Goal: Task Accomplishment & Management: Use online tool/utility

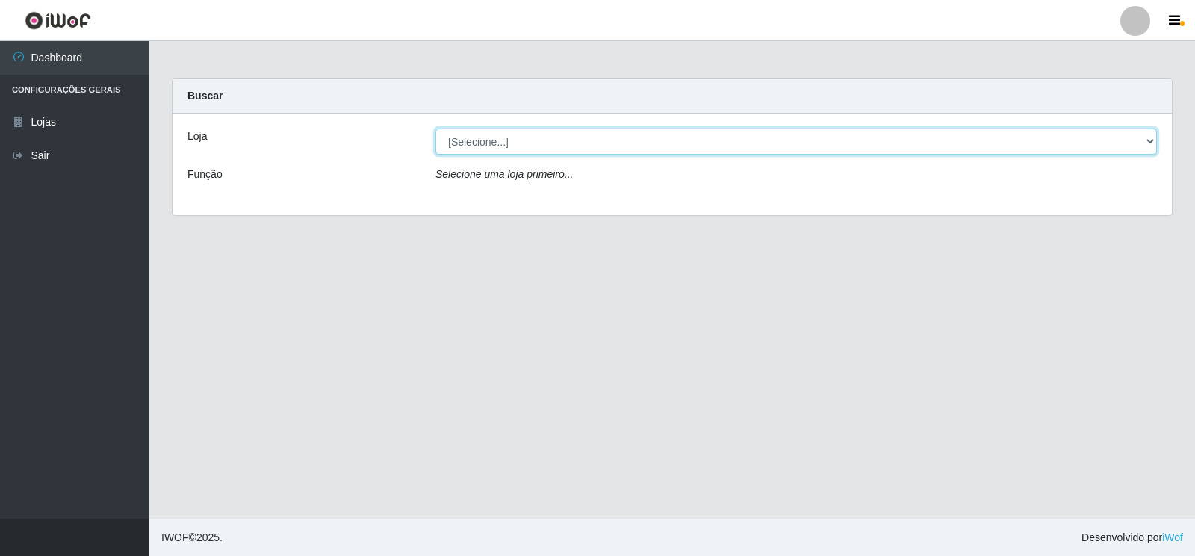
click at [986, 140] on select "[Selecione...] Atacado Vem - [STREET_ADDRESS]" at bounding box center [795, 141] width 721 height 26
select select "455"
click at [435, 128] on select "[Selecione...] Atacado Vem - [STREET_ADDRESS]" at bounding box center [795, 141] width 721 height 26
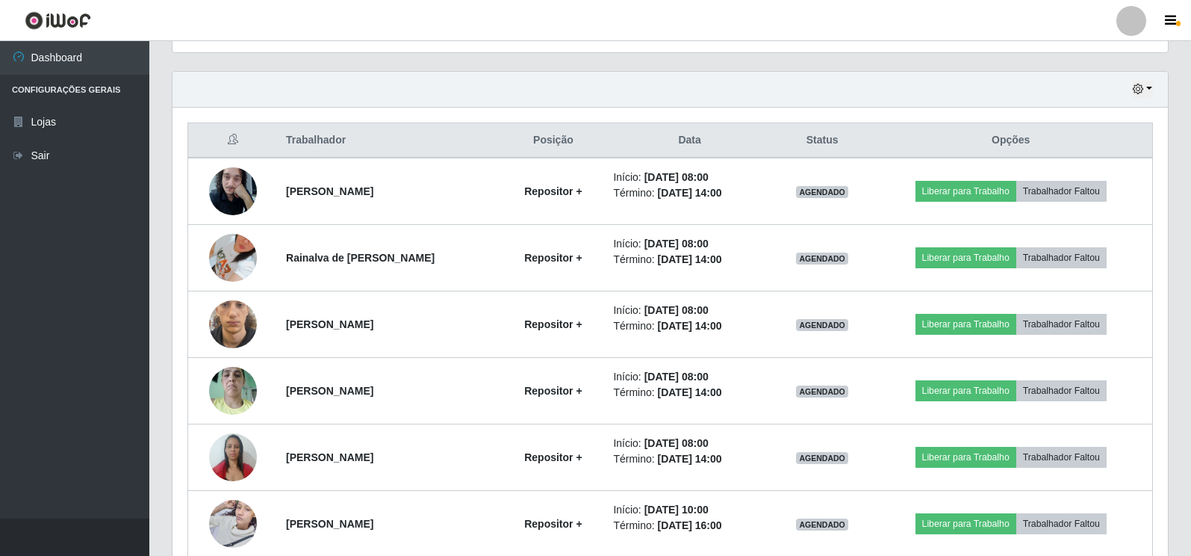
scroll to position [523, 0]
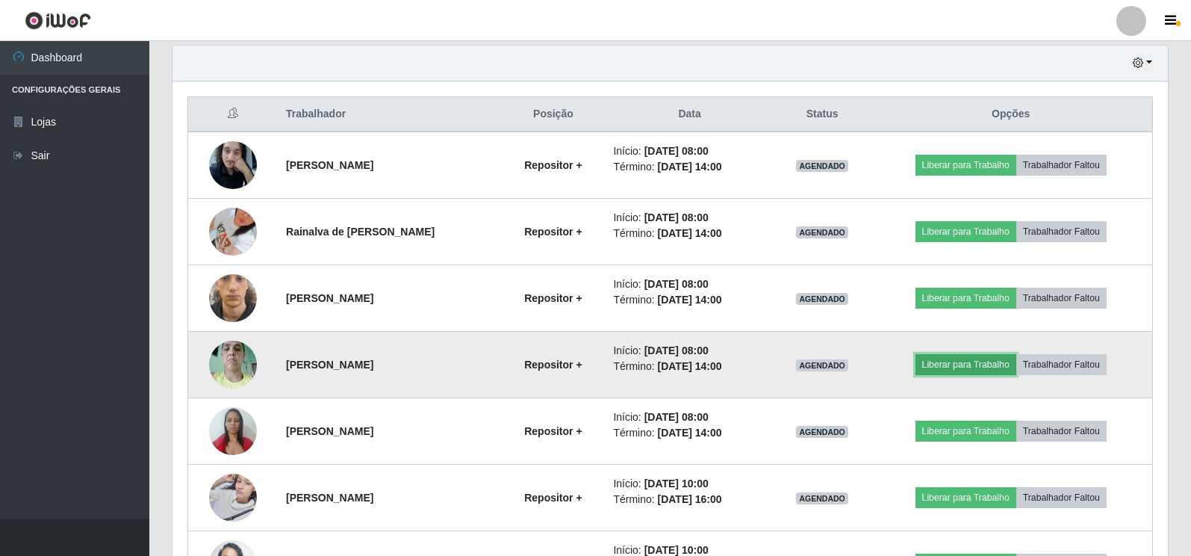
click at [988, 370] on button "Liberar para Trabalho" at bounding box center [965, 364] width 101 height 21
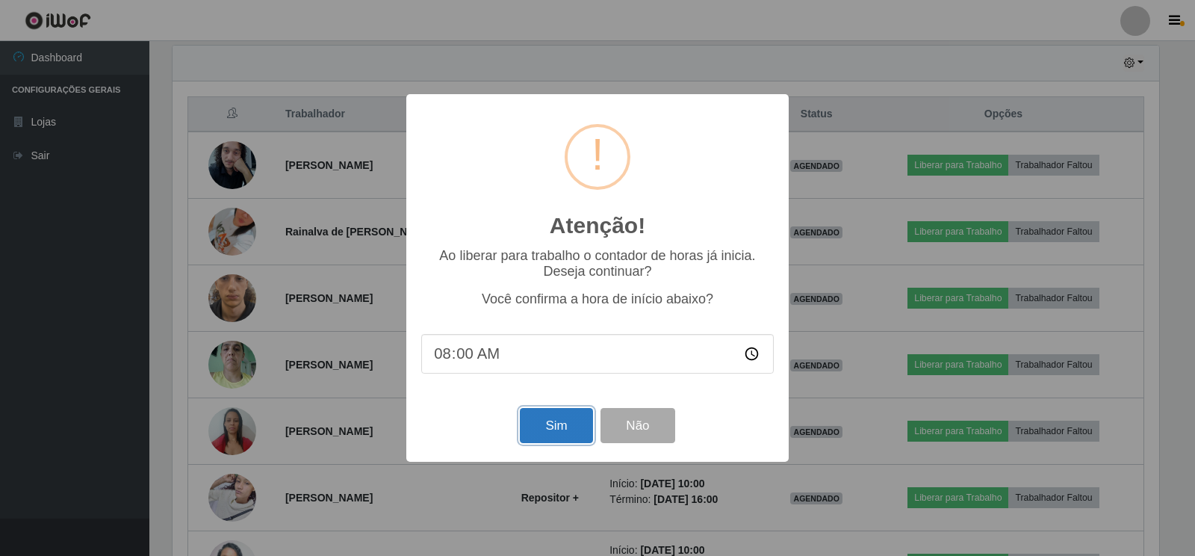
click at [566, 427] on button "Sim" at bounding box center [556, 425] width 72 height 35
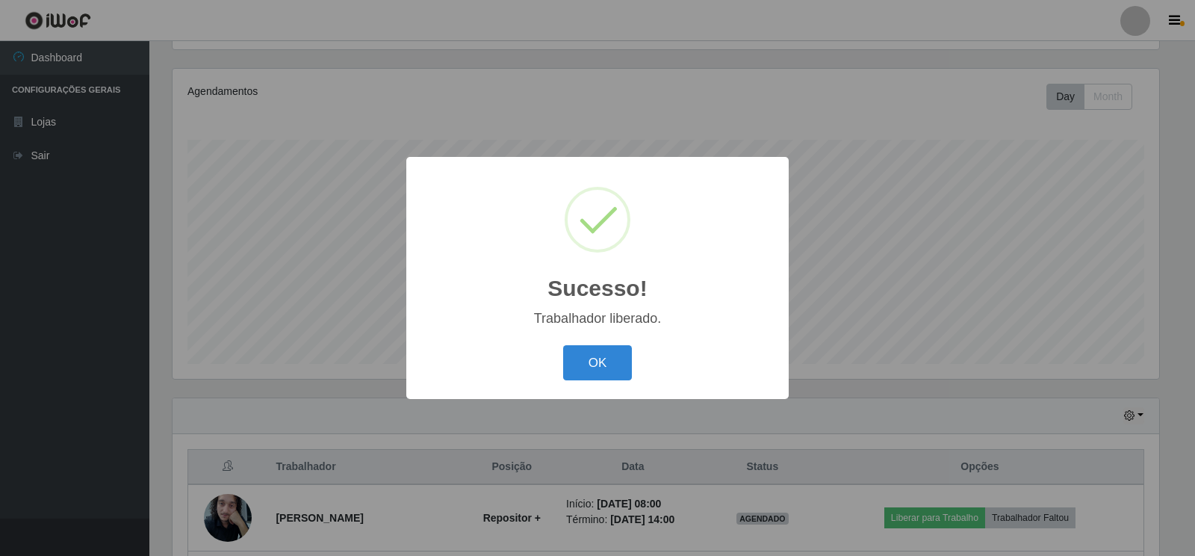
click at [562, 357] on div "OK Cancel" at bounding box center [597, 362] width 352 height 43
click at [599, 368] on button "OK" at bounding box center [597, 362] width 69 height 35
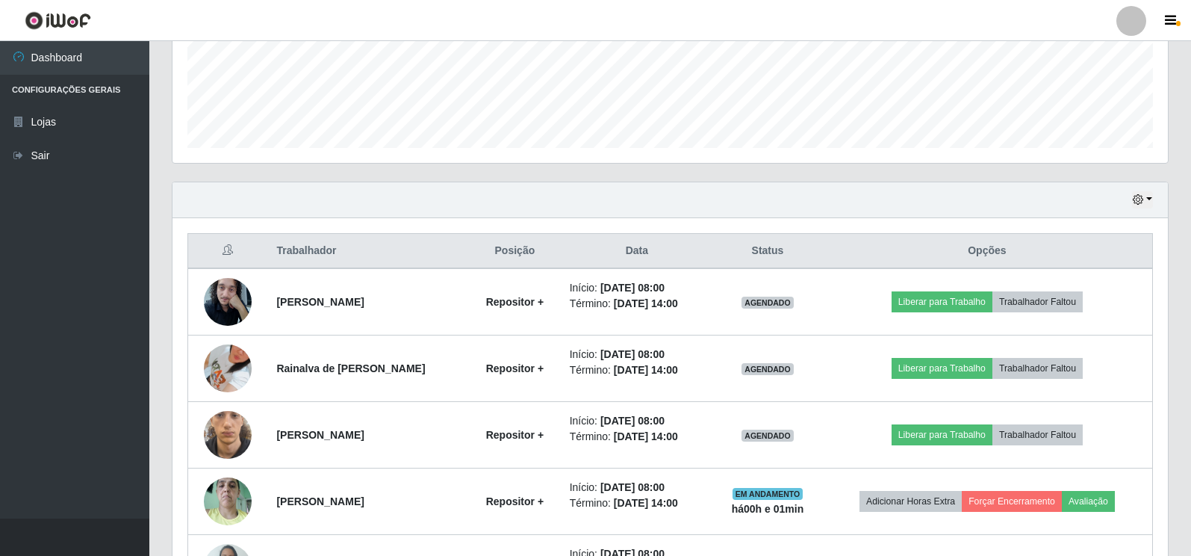
scroll to position [394, 0]
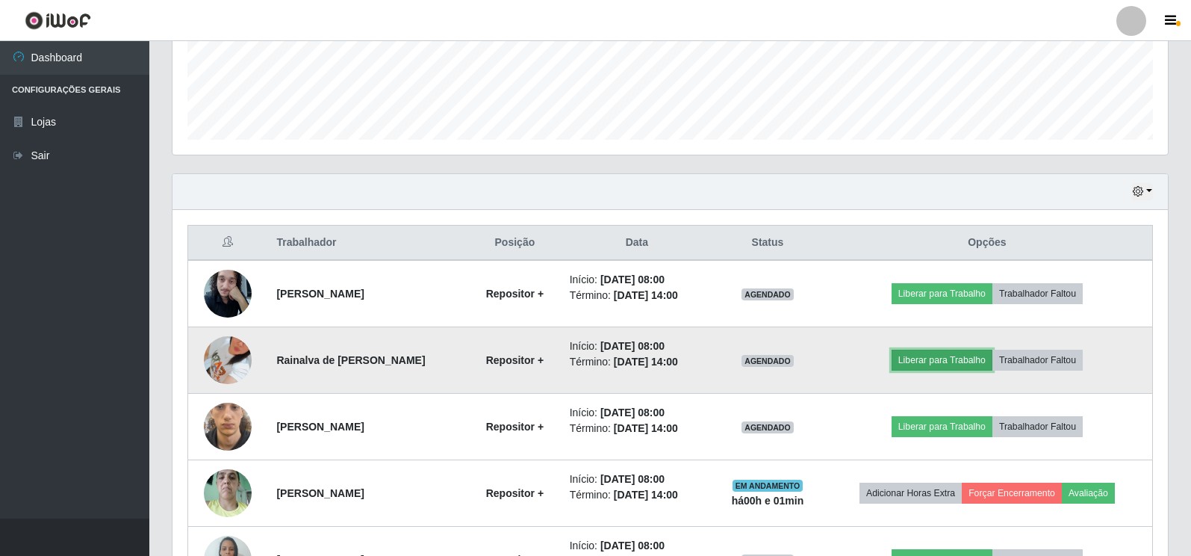
click at [946, 362] on button "Liberar para Trabalho" at bounding box center [942, 359] width 101 height 21
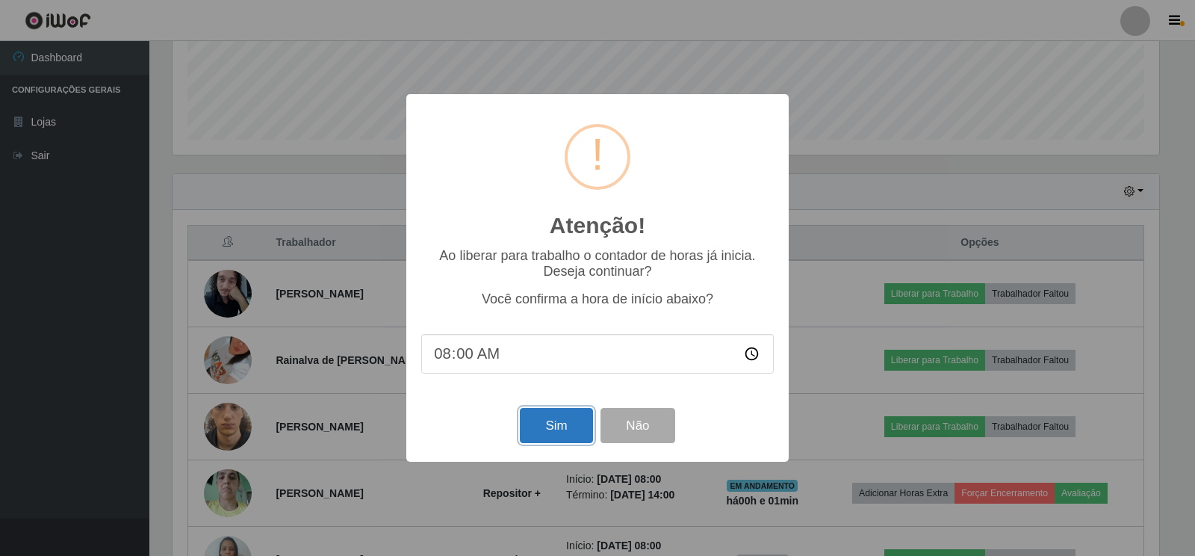
click at [566, 429] on button "Sim" at bounding box center [556, 425] width 72 height 35
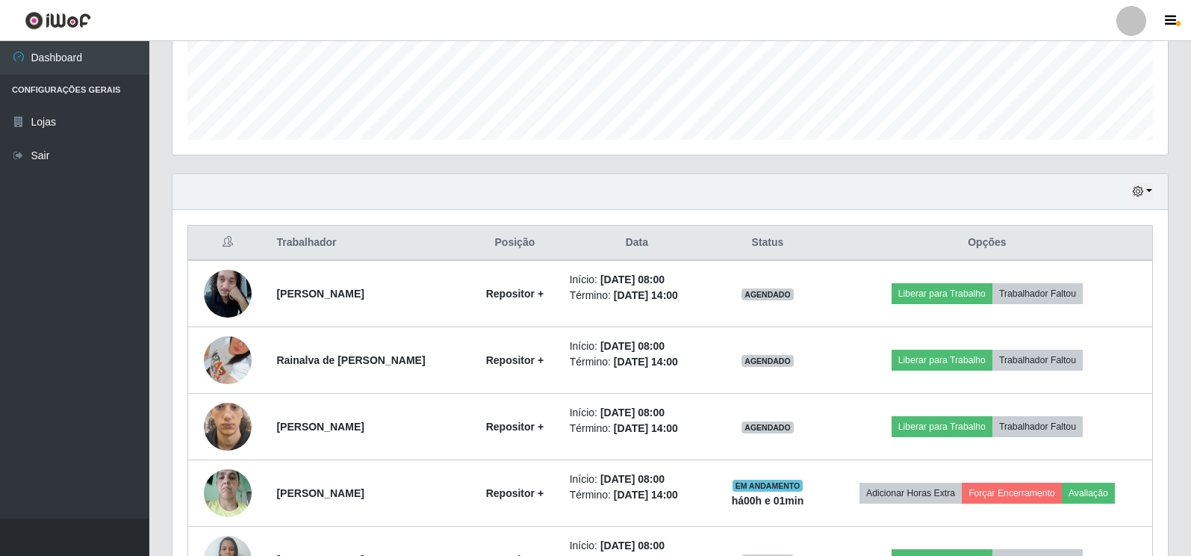
scroll to position [170, 0]
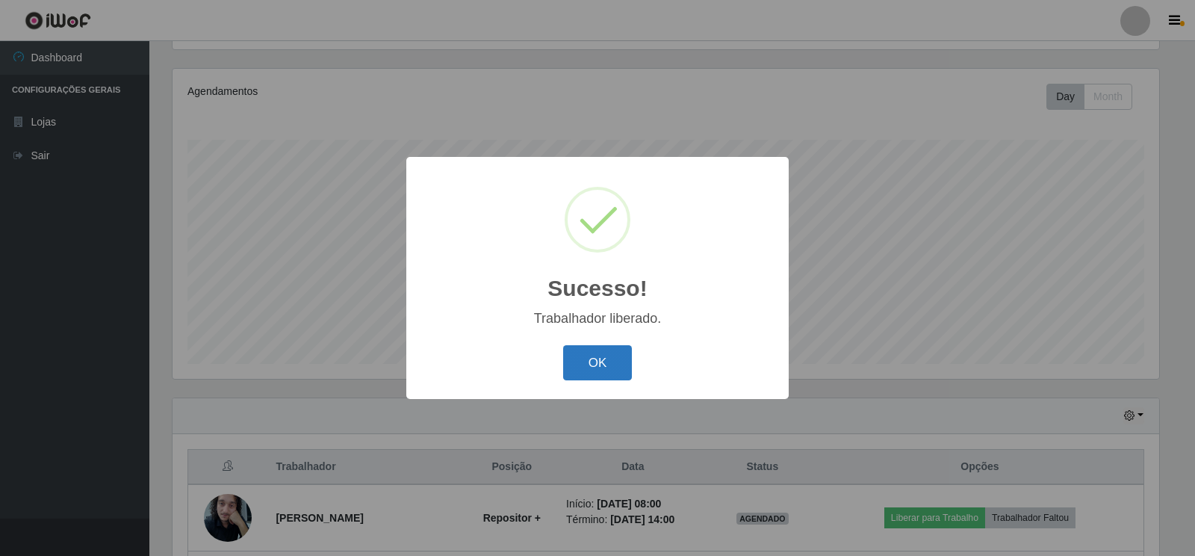
click at [625, 365] on button "OK" at bounding box center [597, 362] width 69 height 35
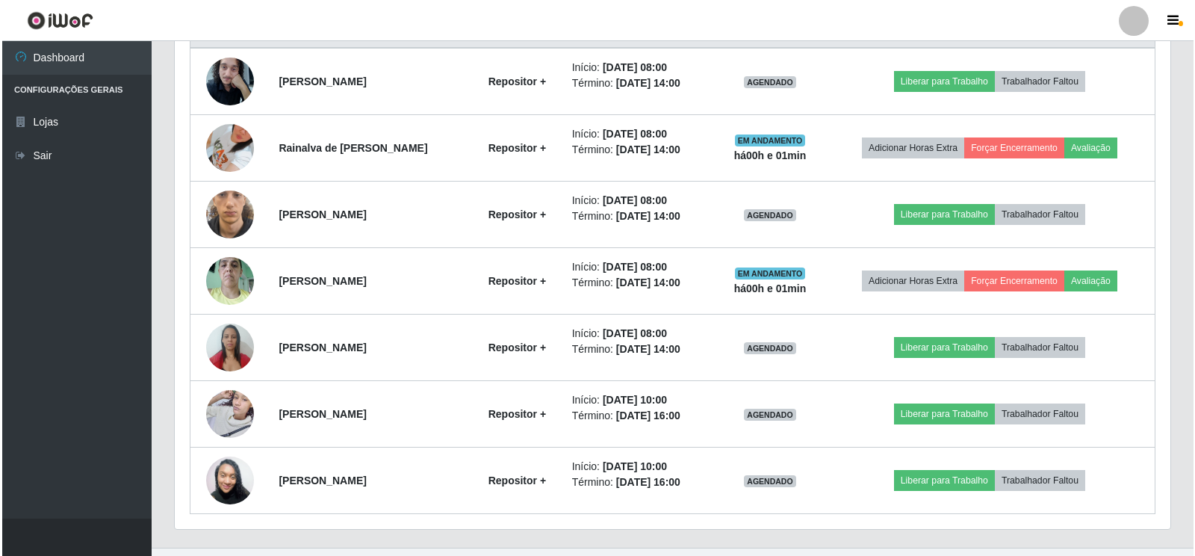
scroll to position [618, 0]
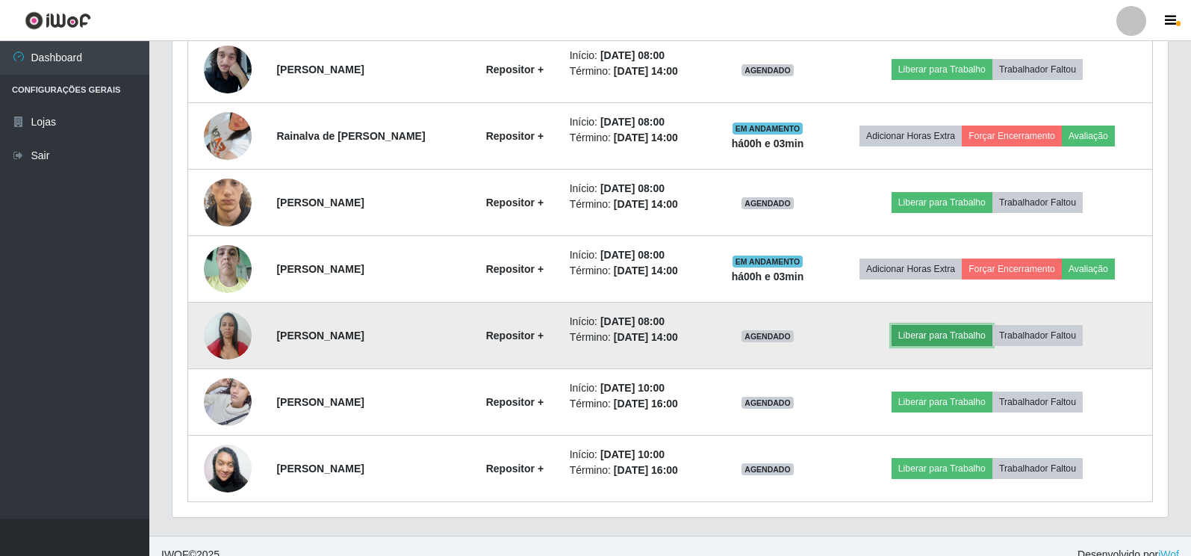
click at [912, 338] on button "Liberar para Trabalho" at bounding box center [942, 335] width 101 height 21
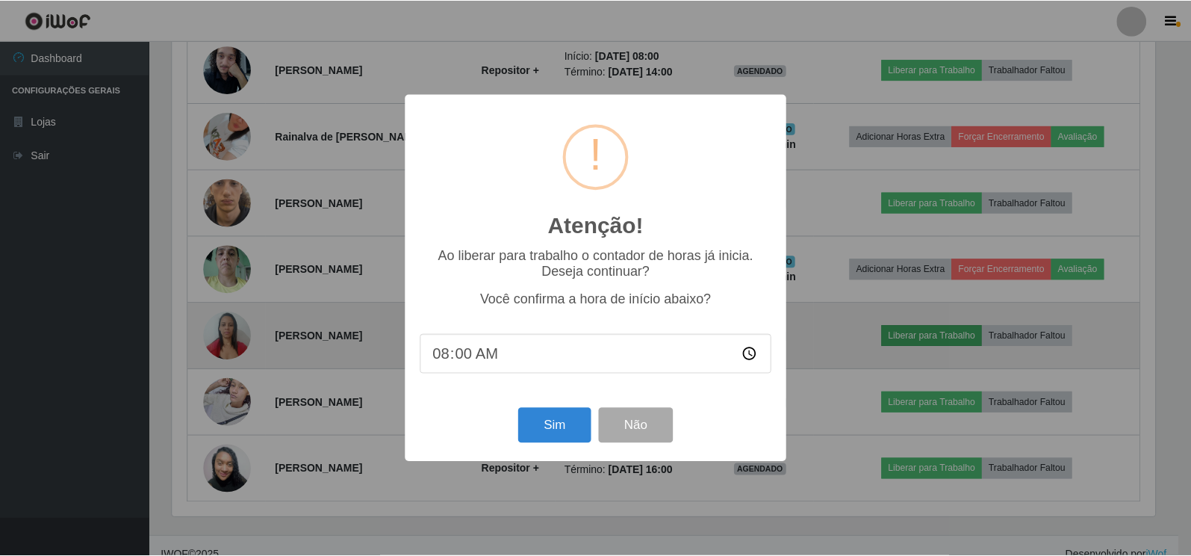
scroll to position [310, 986]
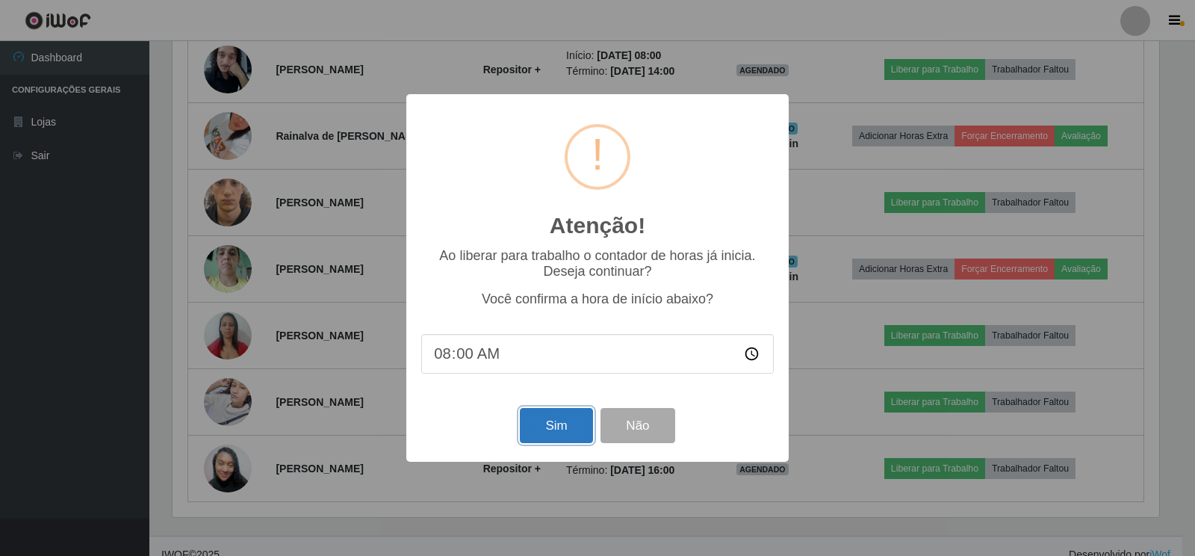
click at [529, 435] on button "Sim" at bounding box center [556, 425] width 72 height 35
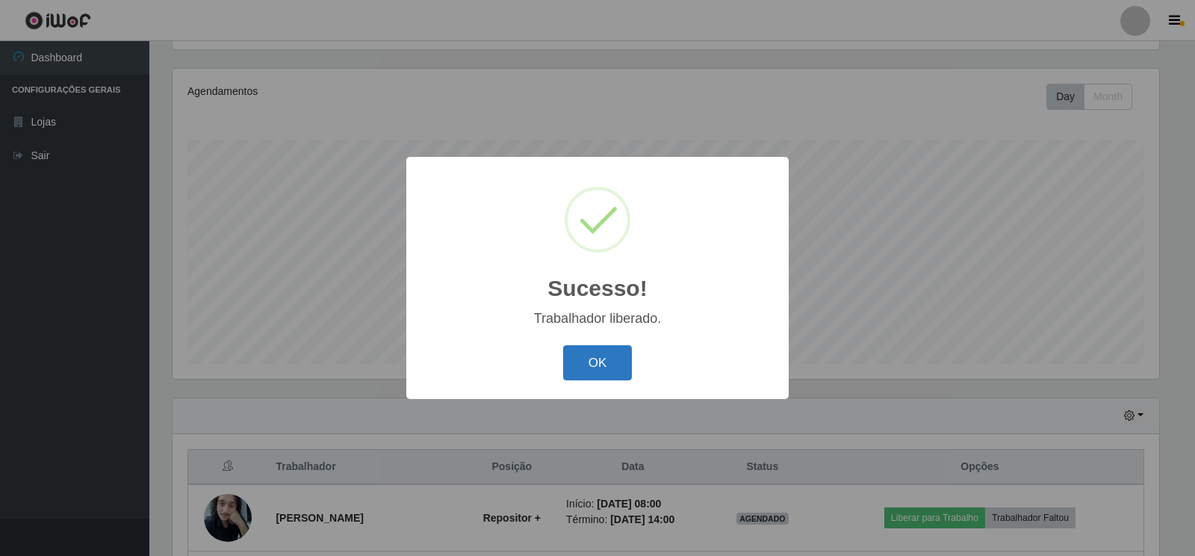
click at [566, 360] on button "OK" at bounding box center [597, 362] width 69 height 35
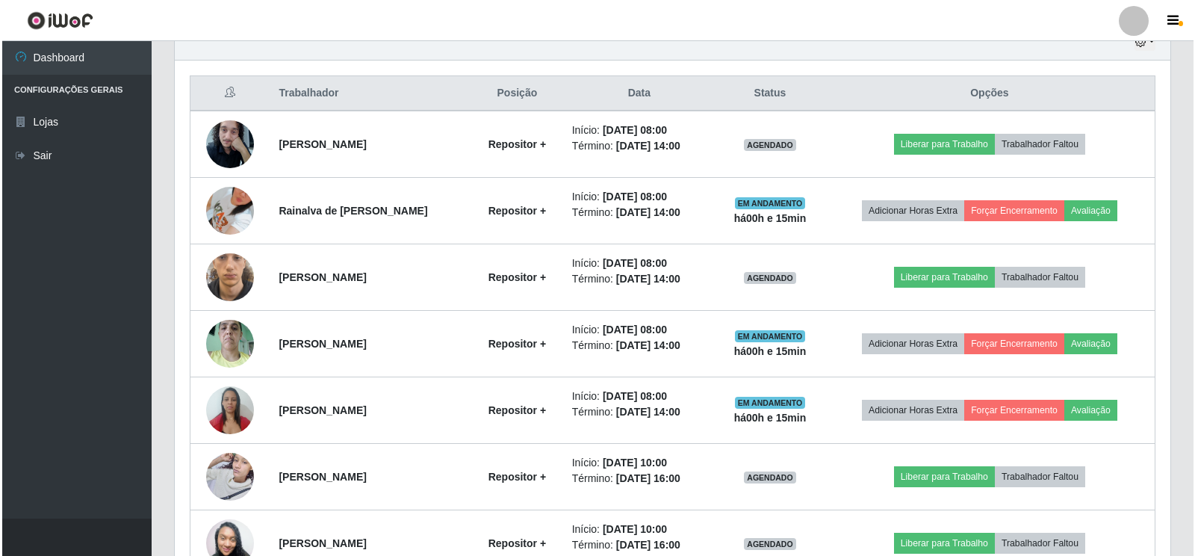
scroll to position [618, 0]
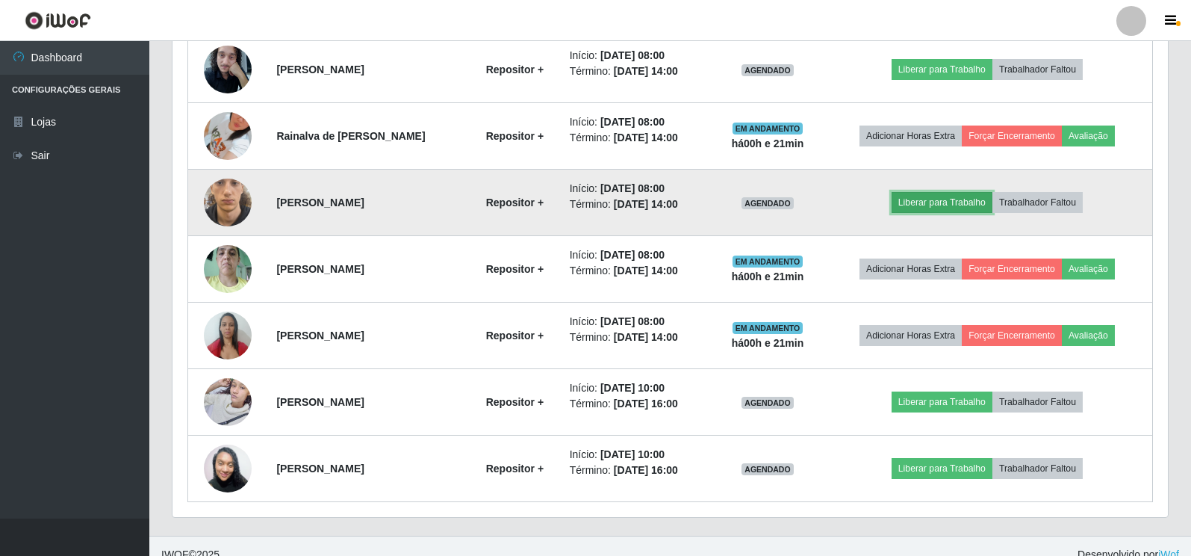
click at [980, 202] on button "Liberar para Trabalho" at bounding box center [942, 202] width 101 height 21
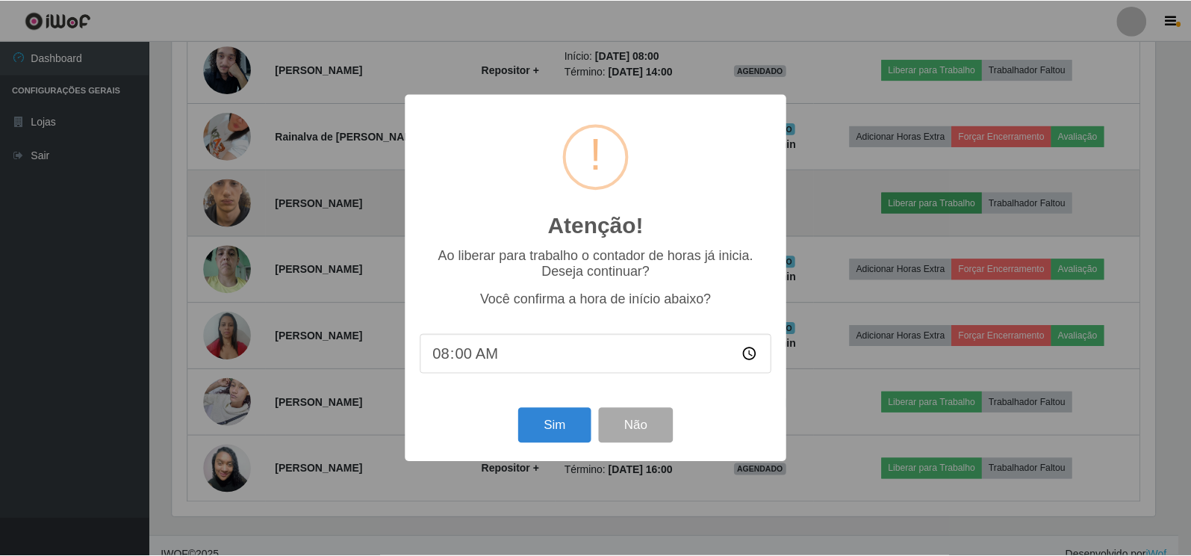
scroll to position [310, 986]
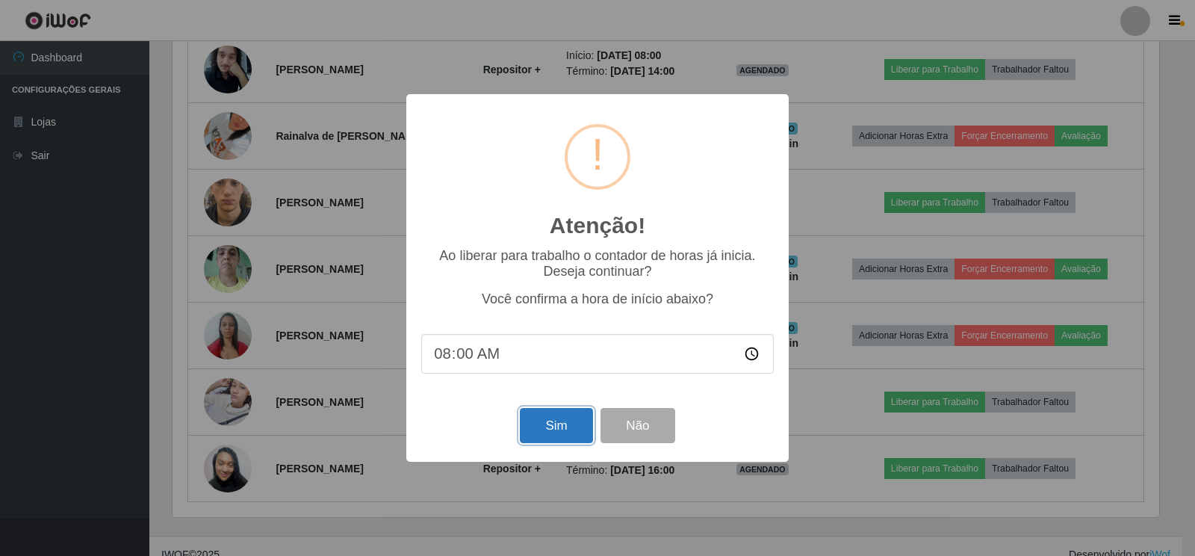
click at [570, 429] on button "Sim" at bounding box center [556, 425] width 72 height 35
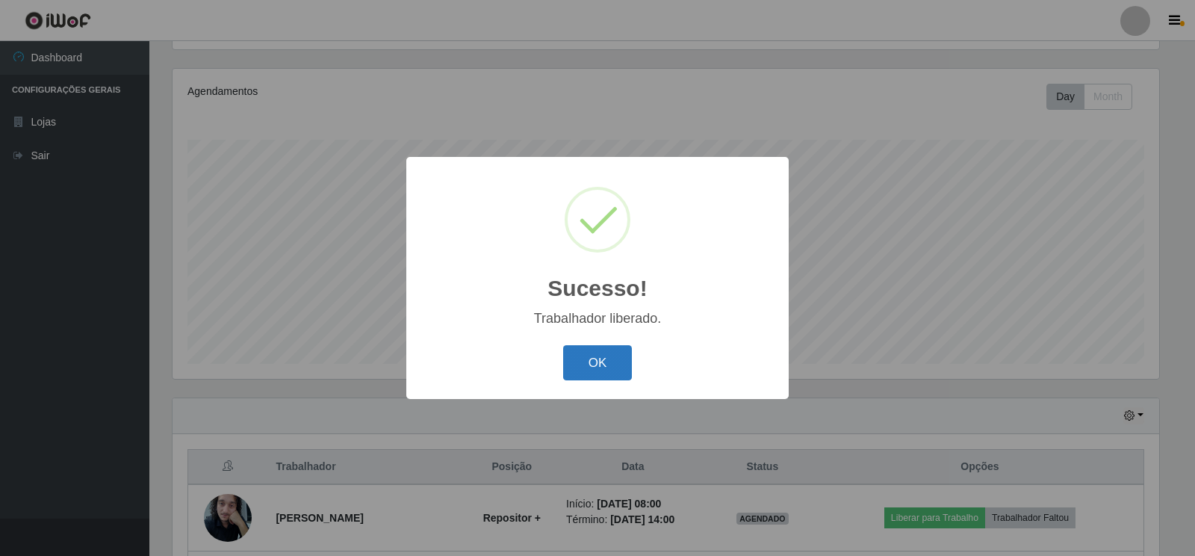
click at [603, 361] on button "OK" at bounding box center [597, 362] width 69 height 35
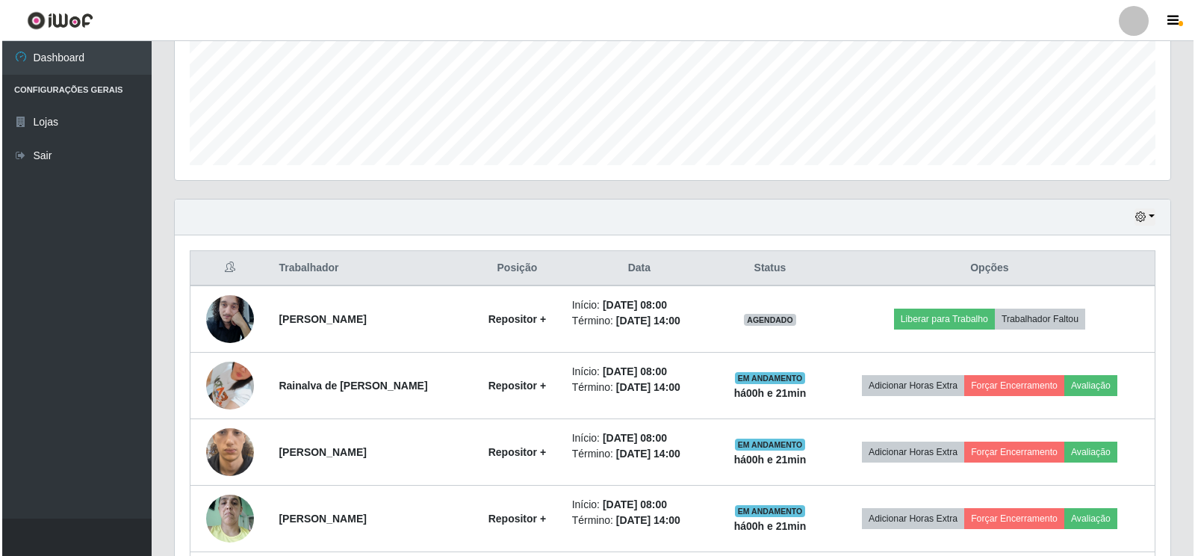
scroll to position [394, 0]
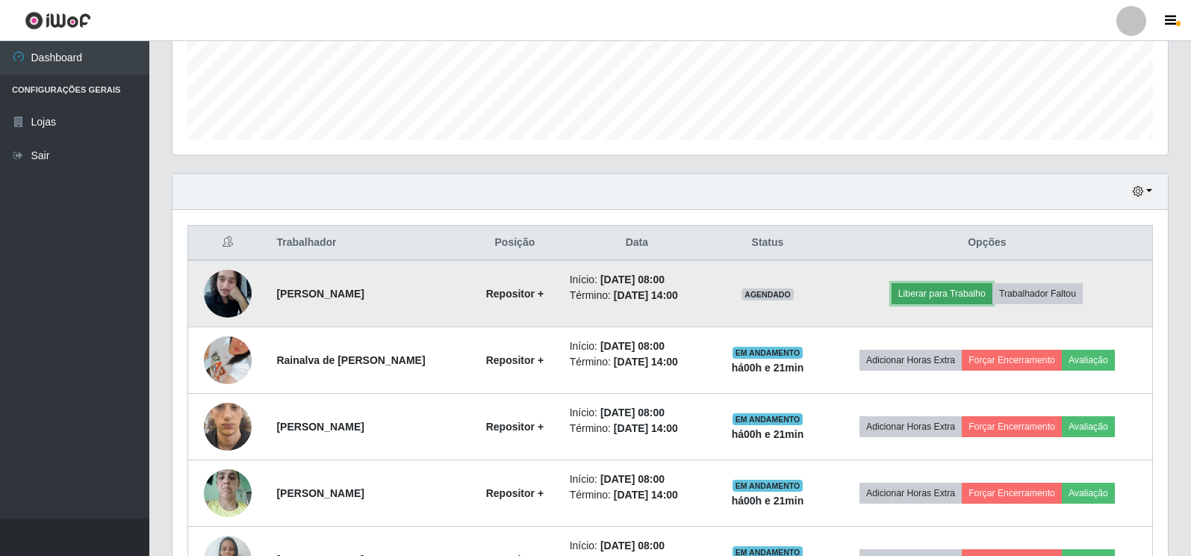
click at [918, 291] on button "Liberar para Trabalho" at bounding box center [942, 293] width 101 height 21
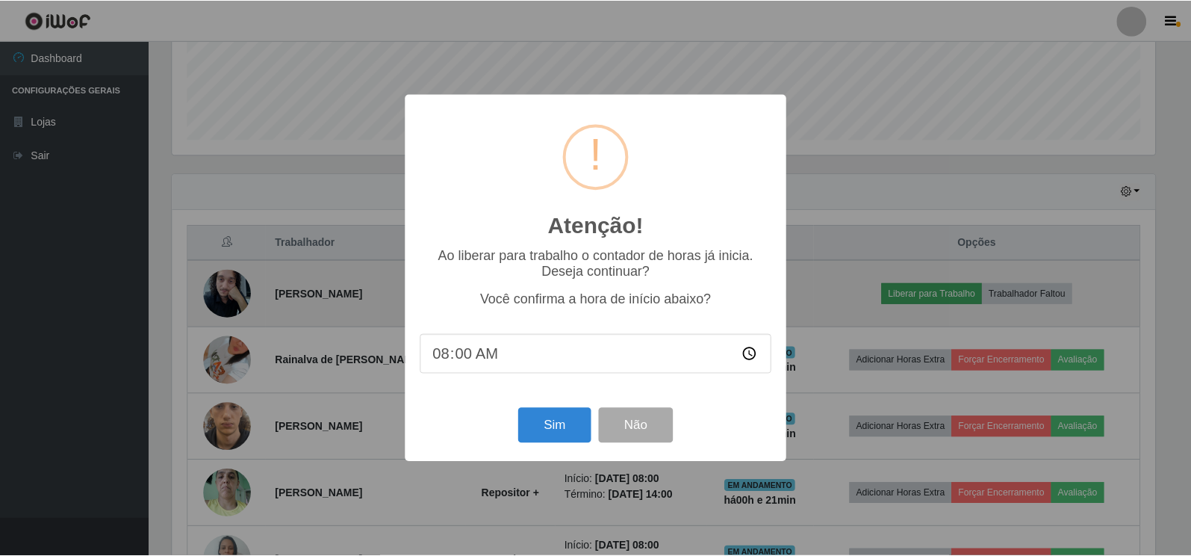
scroll to position [310, 986]
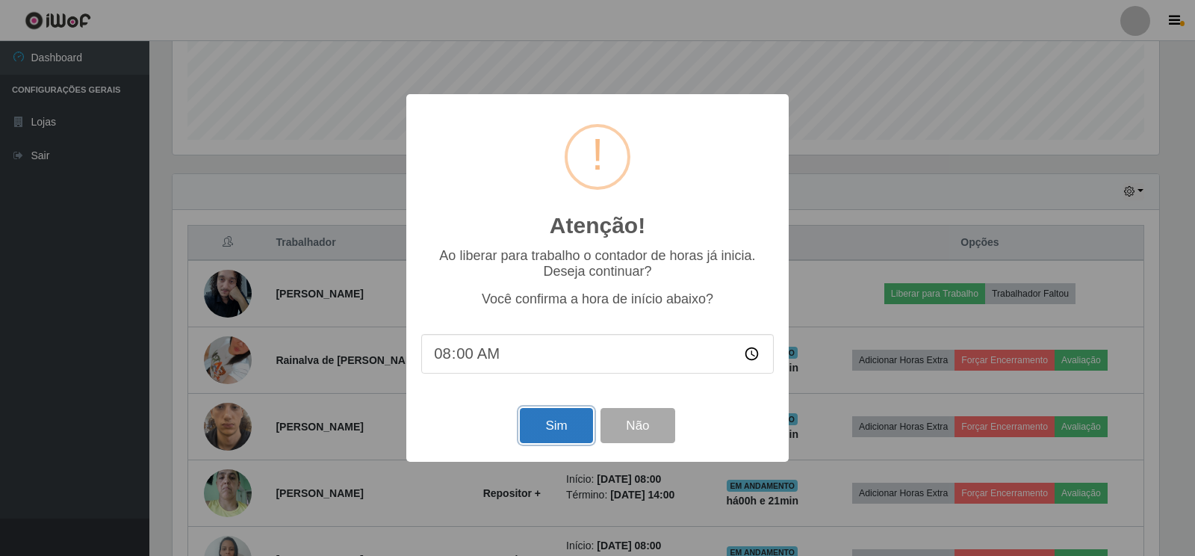
click at [566, 426] on button "Sim" at bounding box center [556, 425] width 72 height 35
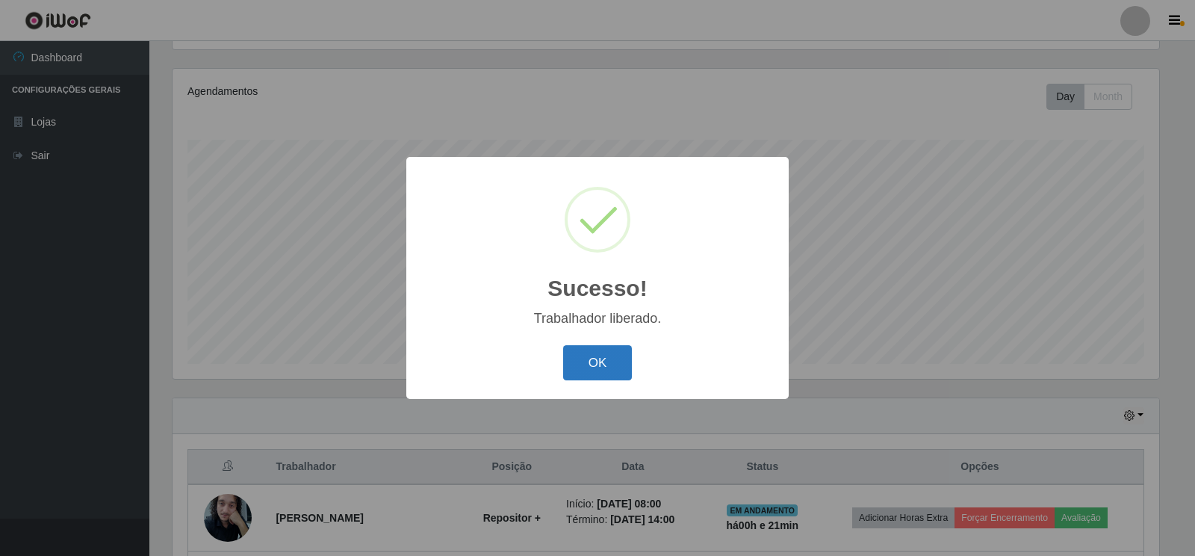
click at [612, 367] on button "OK" at bounding box center [597, 362] width 69 height 35
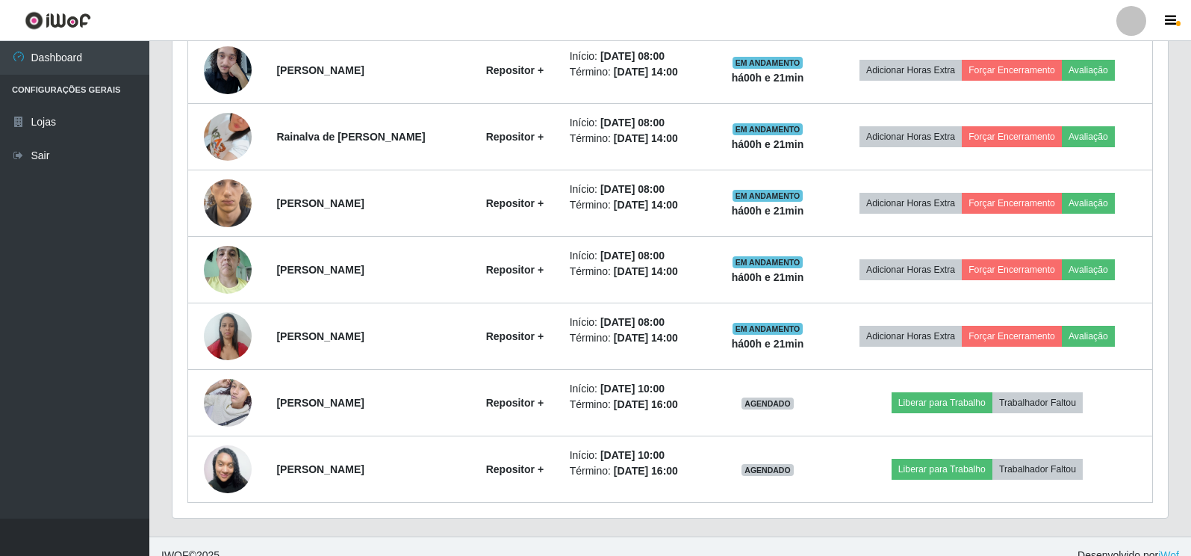
scroll to position [635, 0]
